Goal: Task Accomplishment & Management: Manage account settings

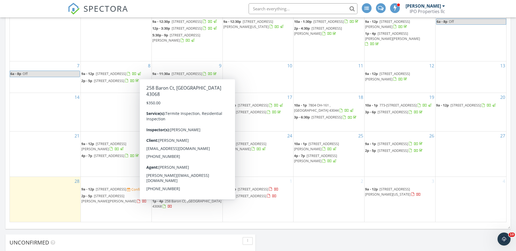
scroll to position [109, 0]
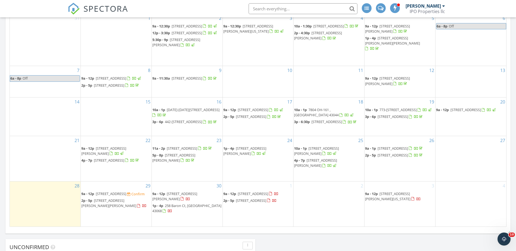
click at [176, 211] on span "258 Baron Ct, Reynoldsburg 43068" at bounding box center [186, 208] width 69 height 10
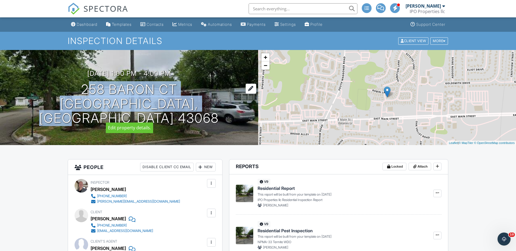
drag, startPoint x: 221, startPoint y: 109, endPoint x: 78, endPoint y: 97, distance: 142.9
click at [78, 97] on div "09/30/2025 1:00 pm - 4:00 pm 258 Baron Ct Reynoldsburg, OH 43068" at bounding box center [129, 97] width 258 height 55
click at [85, 23] on div "Dashboard" at bounding box center [87, 24] width 21 height 5
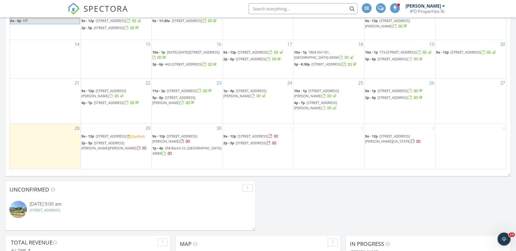
scroll to position [190, 0]
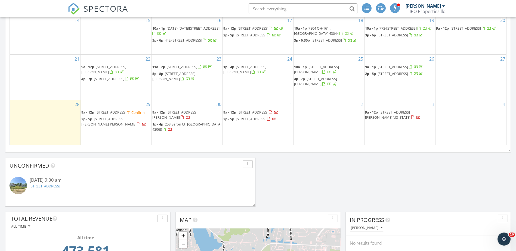
click at [126, 115] on span "1435 Republic Ave, Columbus 43211" at bounding box center [111, 112] width 30 height 5
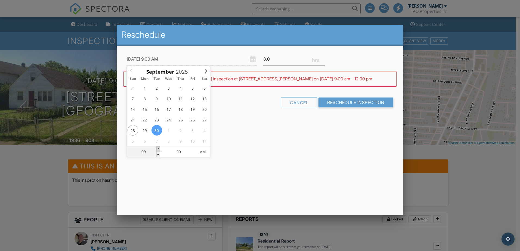
type input "09/30/2025 10:00 AM"
type input "10"
click at [157, 148] on span at bounding box center [158, 148] width 4 height 5
type input "09/30/2025 11:00 AM"
type input "11"
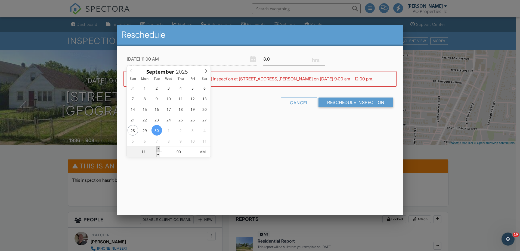
click at [157, 148] on span at bounding box center [158, 148] width 4 height 5
type input "09/30/2025 12:00 PM"
type input "12"
click at [157, 148] on span at bounding box center [158, 148] width 4 height 5
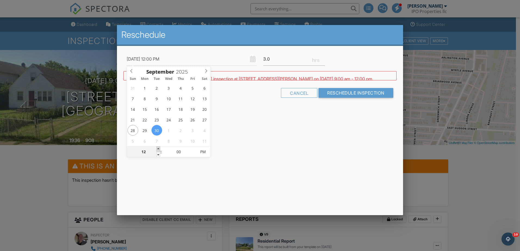
type input "09/30/2025 1:00 PM"
type input "01"
click at [157, 148] on span at bounding box center [158, 148] width 4 height 5
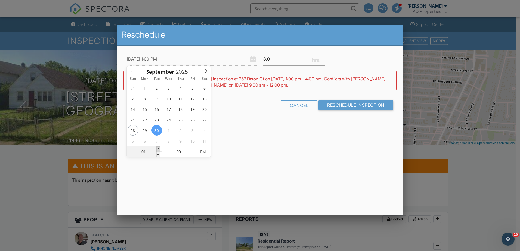
type input "09/30/2025 2:00 PM"
type input "02"
click at [157, 148] on span at bounding box center [158, 148] width 4 height 5
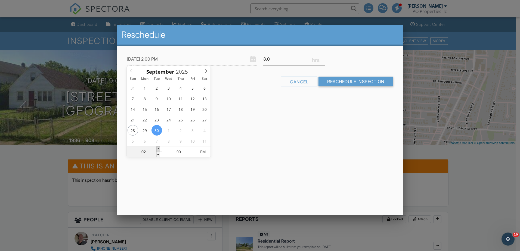
type input "09/30/2025 3:00 PM"
type input "03"
click at [157, 148] on span at bounding box center [158, 148] width 4 height 5
type input "09/30/2025 4:00 PM"
type input "04"
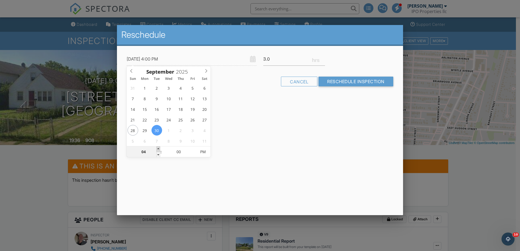
click at [157, 148] on span at bounding box center [158, 148] width 4 height 5
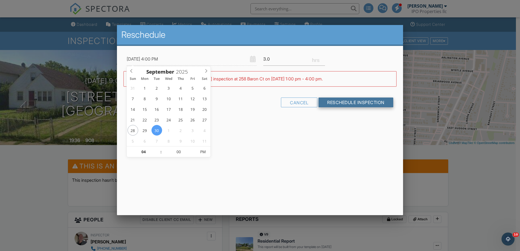
click at [346, 103] on input "Reschedule Inspection" at bounding box center [355, 103] width 75 height 10
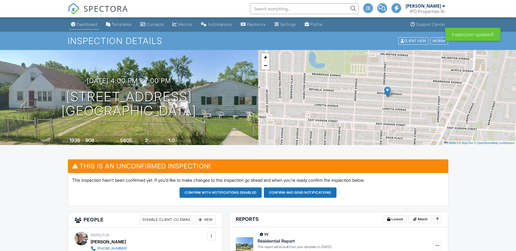
click at [85, 25] on div "Dashboard" at bounding box center [87, 24] width 21 height 5
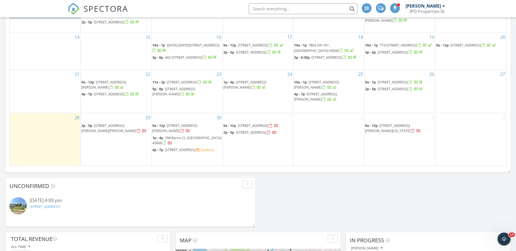
scroll to position [190, 0]
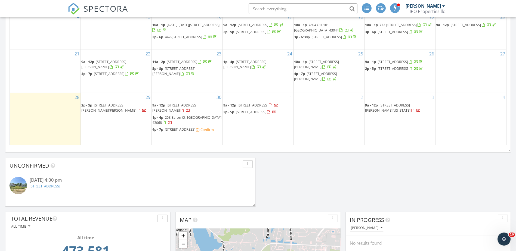
click at [171, 131] on span "[STREET_ADDRESS]" at bounding box center [180, 129] width 30 height 5
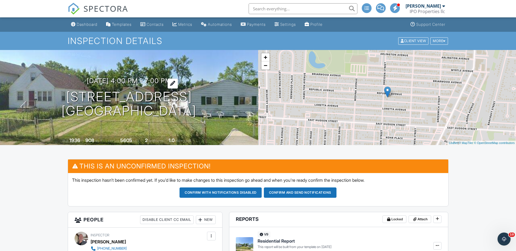
click at [157, 80] on h3 "09/30/2025 4:00 pm - 7:00 pm" at bounding box center [129, 80] width 84 height 7
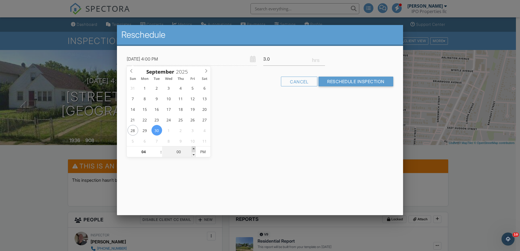
type input "09/30/2025 4:05 PM"
type input "05"
click at [193, 148] on span at bounding box center [194, 148] width 4 height 5
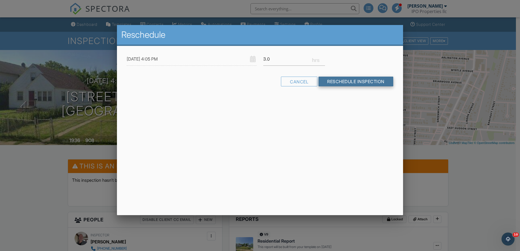
click at [354, 82] on input "Reschedule Inspection" at bounding box center [355, 82] width 75 height 10
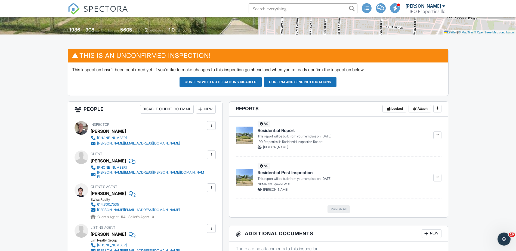
scroll to position [109, 0]
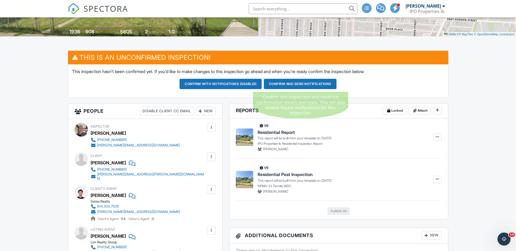
click at [295, 86] on button "Confirm and send notifications" at bounding box center [300, 84] width 73 height 10
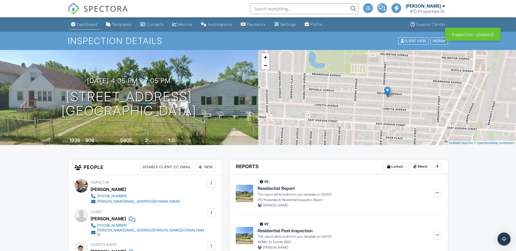
click at [85, 25] on div "Dashboard" at bounding box center [87, 24] width 21 height 5
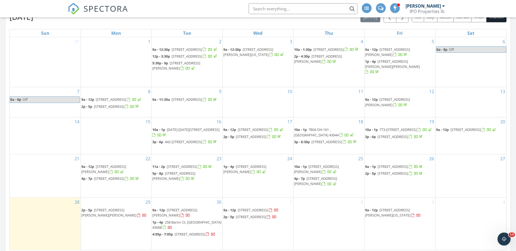
scroll to position [82, 0]
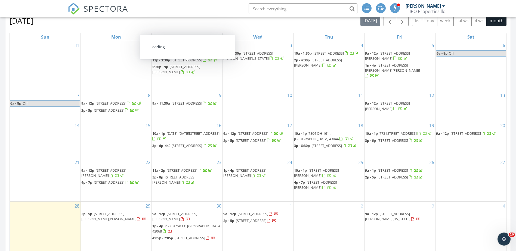
click at [284, 7] on input "text" at bounding box center [302, 8] width 109 height 11
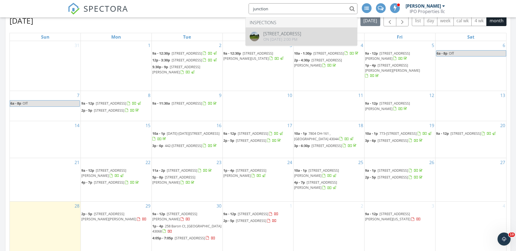
type input "junction"
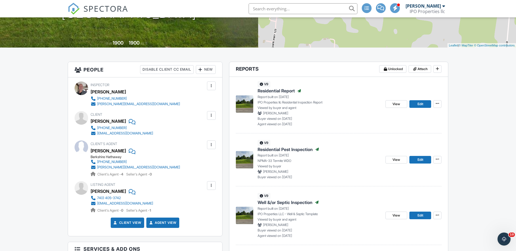
scroll to position [97, 0]
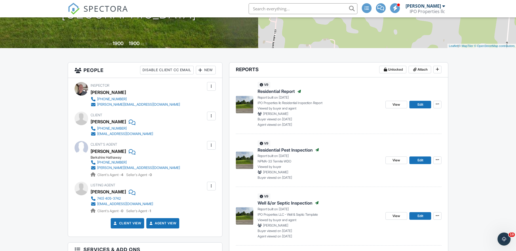
click at [279, 90] on span "Residential Report" at bounding box center [275, 91] width 37 height 6
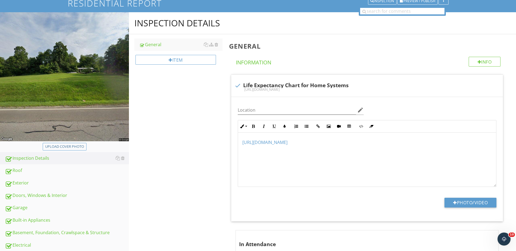
scroll to position [136, 0]
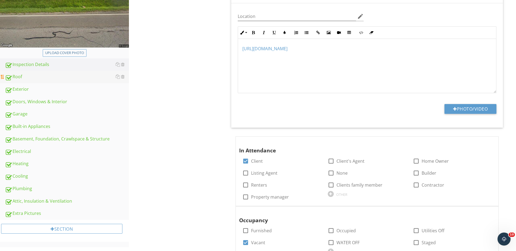
click at [20, 76] on div "Roof" at bounding box center [67, 76] width 124 height 7
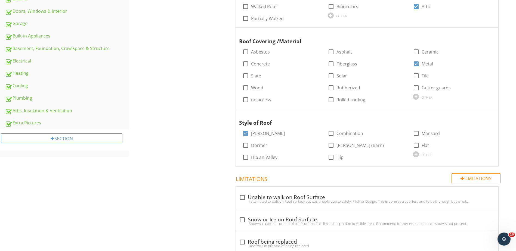
scroll to position [245, 0]
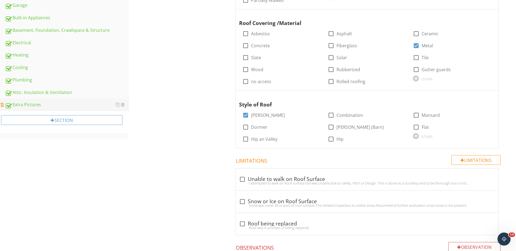
click at [32, 108] on div "Extra Pictures" at bounding box center [67, 104] width 124 height 7
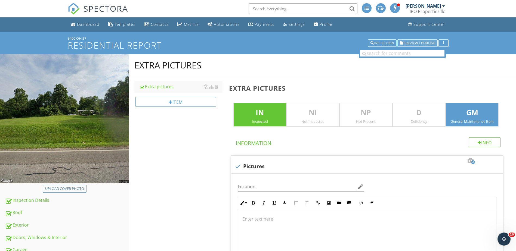
click at [417, 43] on span "Preview / Publish" at bounding box center [419, 43] width 32 height 4
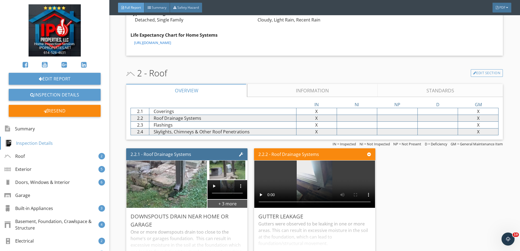
scroll to position [353, 0]
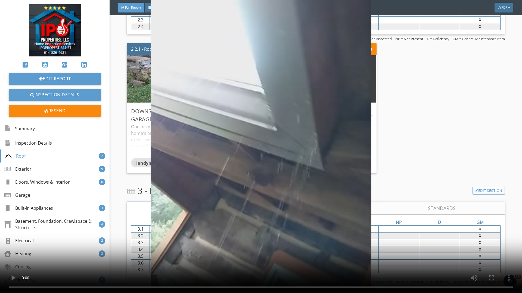
click at [469, 145] on video at bounding box center [261, 146] width 522 height 293
click at [471, 105] on video at bounding box center [261, 146] width 522 height 293
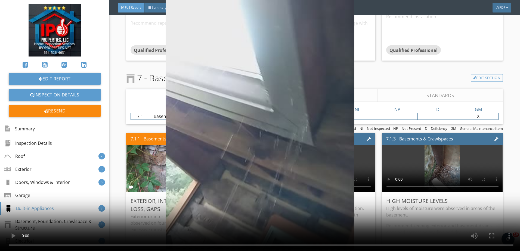
scroll to position [1603, 0]
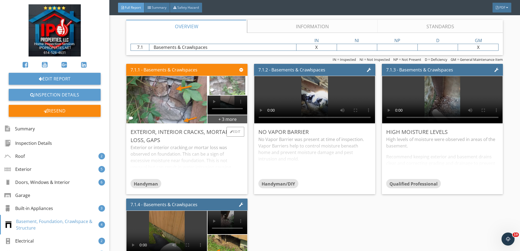
click at [242, 90] on img at bounding box center [227, 86] width 36 height 48
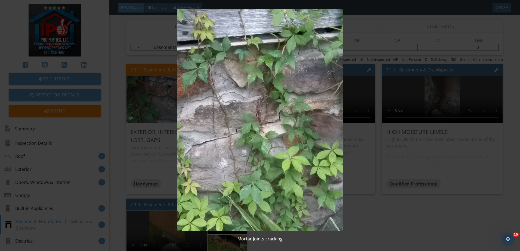
click at [392, 218] on img at bounding box center [259, 120] width 477 height 222
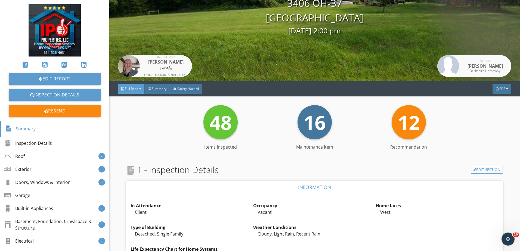
scroll to position [0, 0]
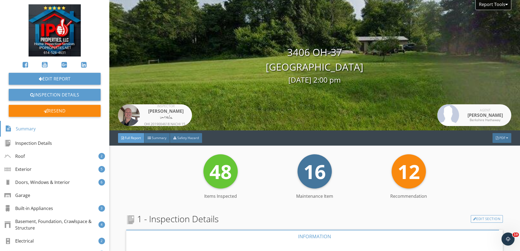
drag, startPoint x: 371, startPoint y: 66, endPoint x: 283, endPoint y: 54, distance: 88.4
click at [283, 54] on div "3406 OH-37 Junction City, OH 43748 07/10/2025 2:00 pm" at bounding box center [314, 65] width 410 height 40
drag, startPoint x: 283, startPoint y: 54, endPoint x: 292, endPoint y: 59, distance: 9.8
copy div "3406 OH-37 Junction City, OH 43748"
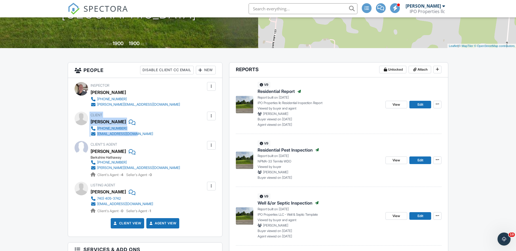
drag, startPoint x: 138, startPoint y: 135, endPoint x: 89, endPoint y: 125, distance: 49.7
click at [89, 125] on div "Client Jill Brown 740-684-2340‬ simskj85@hotmail.com" at bounding box center [144, 124] width 141 height 25
drag, startPoint x: 89, startPoint y: 125, endPoint x: 107, endPoint y: 123, distance: 17.6
copy div "Client Jill Brown 740-684-2340‬ simskj85@hotmail.com"
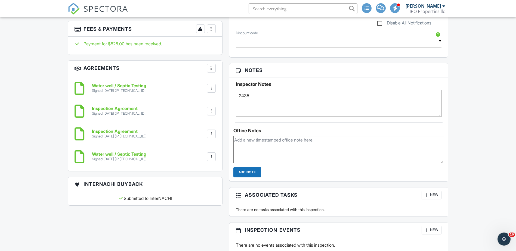
scroll to position [450, 0]
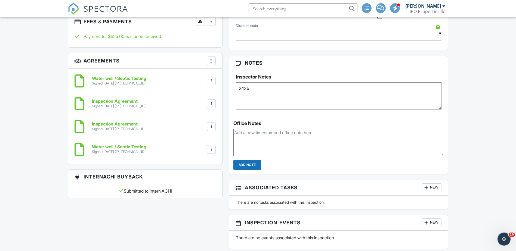
click at [127, 125] on h6 "Inspection Agreement" at bounding box center [119, 124] width 55 height 5
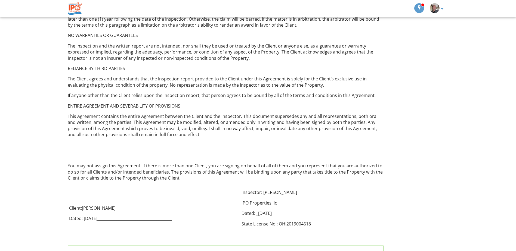
scroll to position [833, 0]
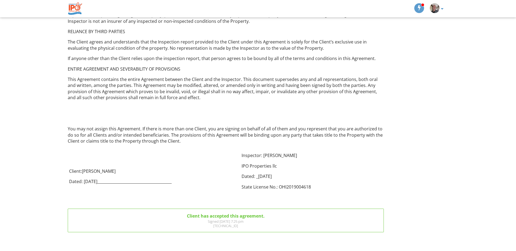
drag, startPoint x: 239, startPoint y: 140, endPoint x: 445, endPoint y: 173, distance: 208.1
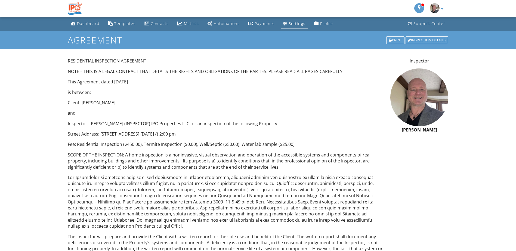
scroll to position [0, 0]
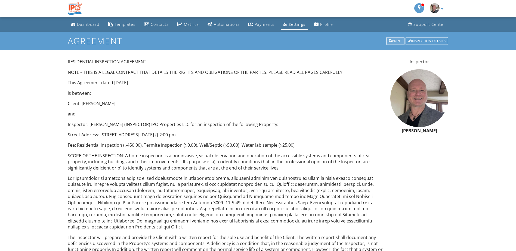
click at [392, 40] on div "Print" at bounding box center [395, 41] width 18 height 8
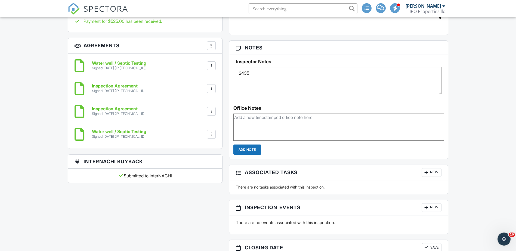
scroll to position [460, 0]
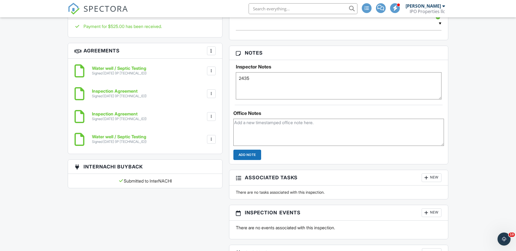
click at [114, 90] on h6 "Inspection Agreement" at bounding box center [119, 91] width 55 height 5
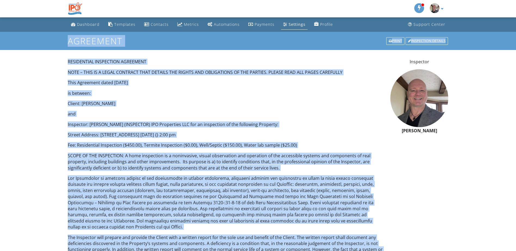
drag, startPoint x: 393, startPoint y: 232, endPoint x: 49, endPoint y: 47, distance: 391.2
drag, startPoint x: 49, startPoint y: 47, endPoint x: 76, endPoint y: 76, distance: 40.0
copy div "Agreement Print Inspection Details RESIDENTIAL INSPECTION AGREEMENT NOTE – THIS…"
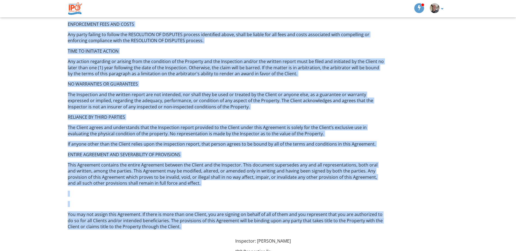
scroll to position [833, 0]
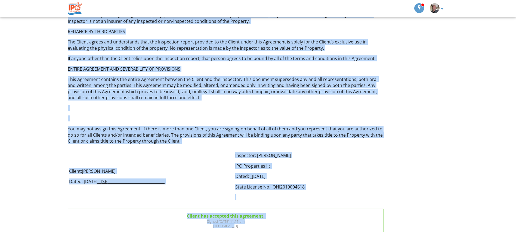
drag, startPoint x: 57, startPoint y: 34, endPoint x: 234, endPoint y: 265, distance: 291.2
drag, startPoint x: 181, startPoint y: 85, endPoint x: 406, endPoint y: 95, distance: 224.7
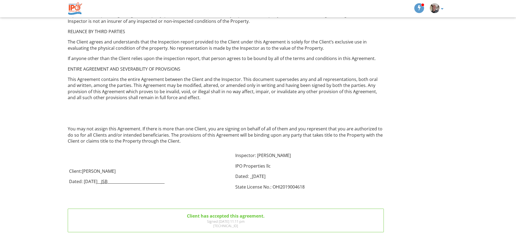
drag, startPoint x: 218, startPoint y: 209, endPoint x: 42, endPoint y: 73, distance: 222.6
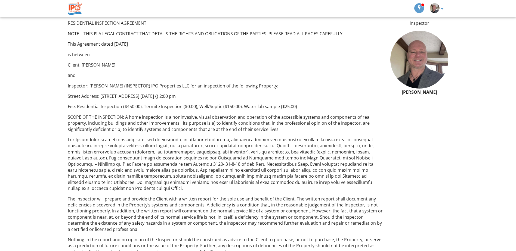
scroll to position [0, 0]
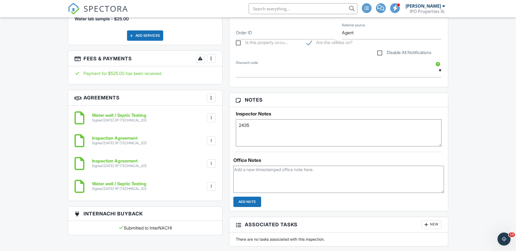
scroll to position [443, 0]
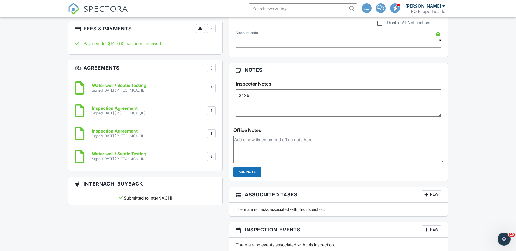
click at [211, 111] on div at bounding box center [210, 110] width 5 height 5
click at [200, 154] on li "Download" at bounding box center [196, 153] width 31 height 14
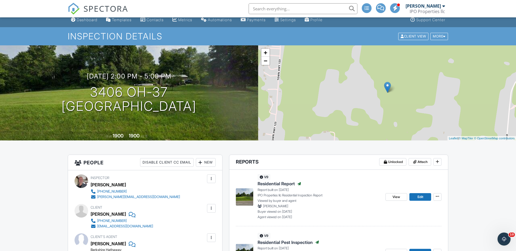
scroll to position [0, 0]
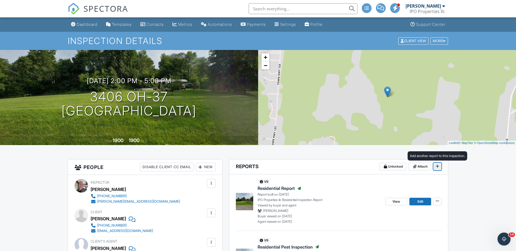
click at [439, 165] on span at bounding box center [436, 166] width 5 height 5
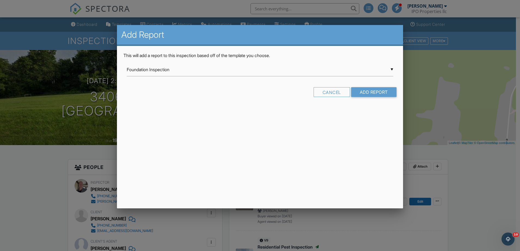
click at [479, 180] on div at bounding box center [260, 130] width 520 height 314
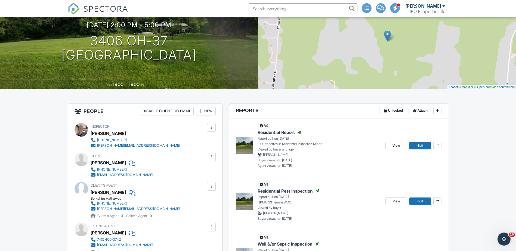
scroll to position [82, 0]
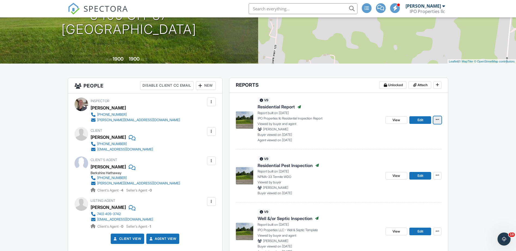
click at [438, 121] on icon at bounding box center [436, 120] width 3 height 4
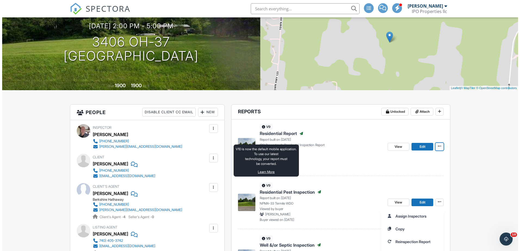
scroll to position [0, 0]
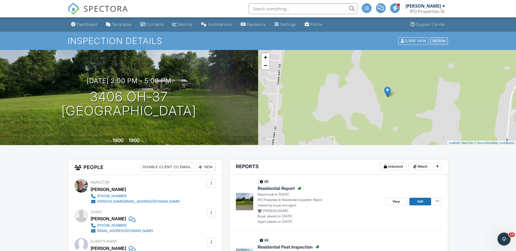
click at [443, 42] on div at bounding box center [444, 41] width 2 height 4
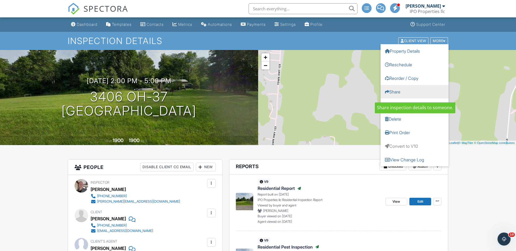
click at [403, 91] on link "Share" at bounding box center [414, 92] width 68 height 14
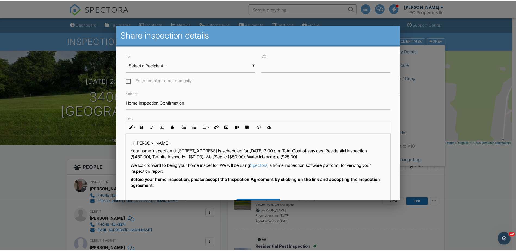
scroll to position [104, 0]
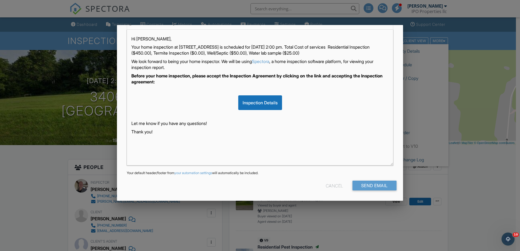
click at [488, 170] on div at bounding box center [260, 130] width 520 height 314
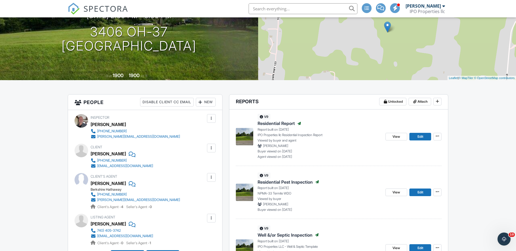
scroll to position [0, 0]
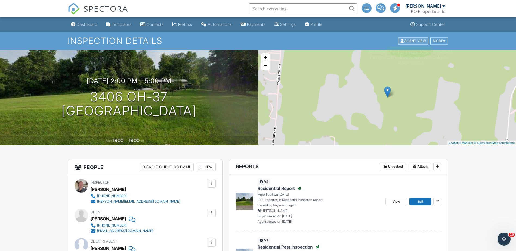
click at [417, 42] on div "Client View" at bounding box center [413, 40] width 30 height 7
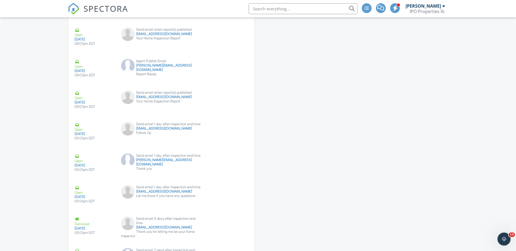
scroll to position [1416, 0]
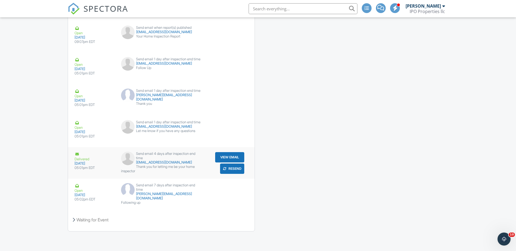
click at [230, 155] on button "View Email" at bounding box center [229, 157] width 29 height 10
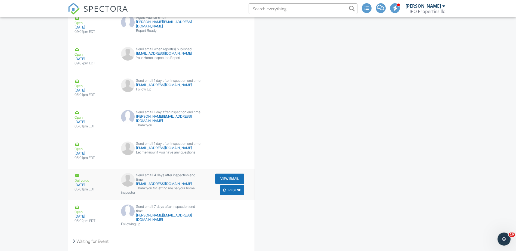
scroll to position [1362, 0]
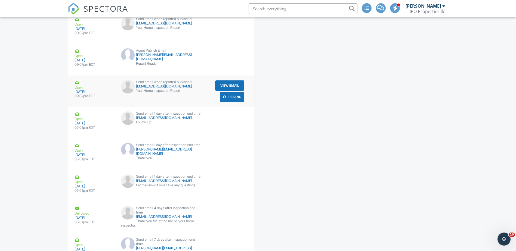
click at [229, 84] on button "View Email" at bounding box center [229, 85] width 29 height 10
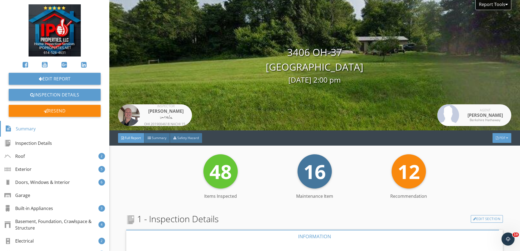
click at [495, 138] on div at bounding box center [496, 137] width 3 height 3
click at [505, 4] on div at bounding box center [506, 4] width 2 height 4
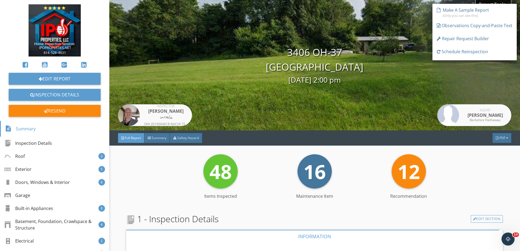
click at [485, 166] on div "48 Items Inspected 16 Maintenance Item 12 Recommendation" at bounding box center [314, 171] width 376 height 34
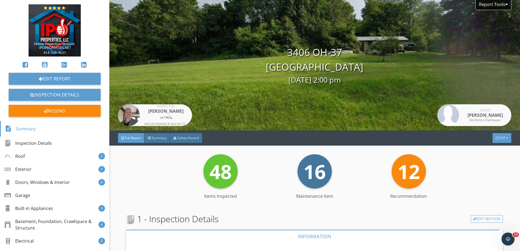
click at [501, 136] on span "PDF" at bounding box center [502, 138] width 6 height 5
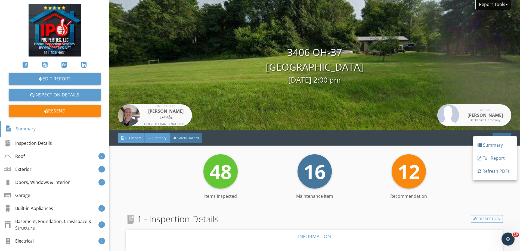
click at [156, 140] on span "Summary" at bounding box center [159, 138] width 15 height 5
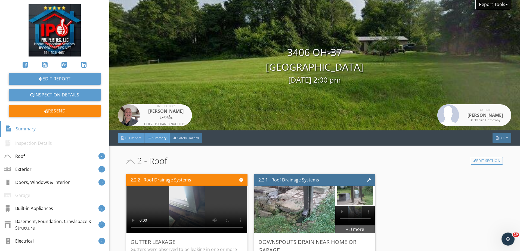
click at [138, 137] on span "Full Report" at bounding box center [133, 138] width 16 height 5
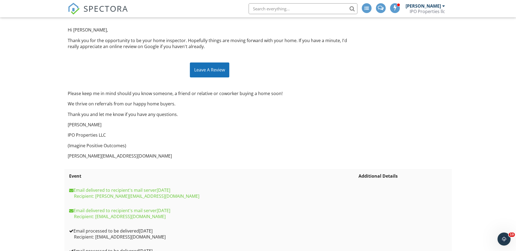
scroll to position [3, 0]
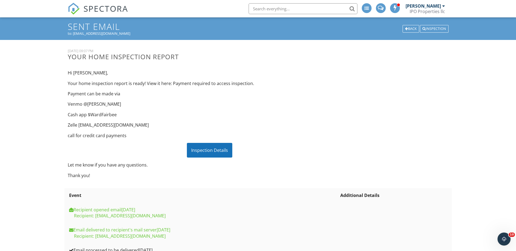
scroll to position [27, 0]
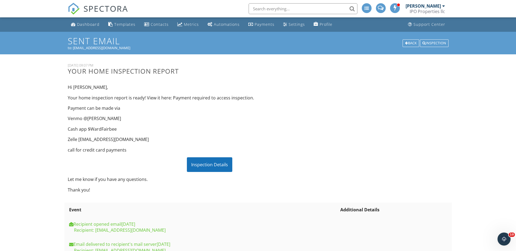
click at [208, 165] on div "Inspection Details" at bounding box center [209, 164] width 45 height 15
